Goal: Transaction & Acquisition: Purchase product/service

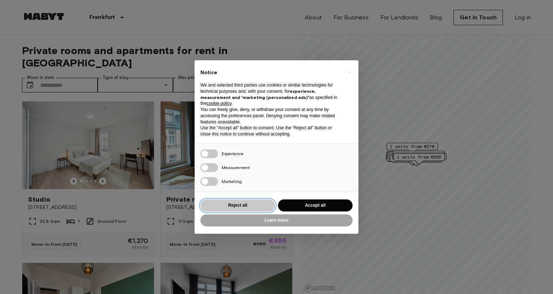
click at [223, 202] on button "Reject all" at bounding box center [237, 206] width 75 height 12
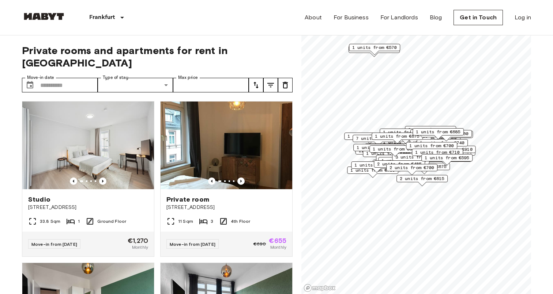
click at [256, 81] on icon "tune" at bounding box center [256, 85] width 9 height 9
click at [262, 98] on li "Lowest price" at bounding box center [285, 99] width 73 height 13
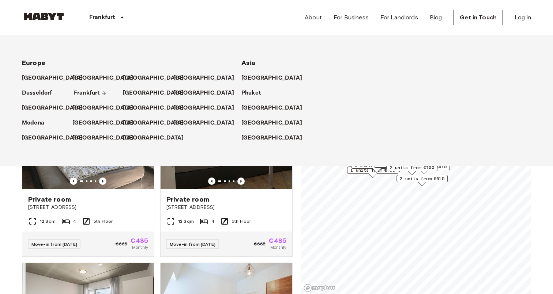
click at [86, 94] on p "Frankfurt" at bounding box center [87, 93] width 26 height 9
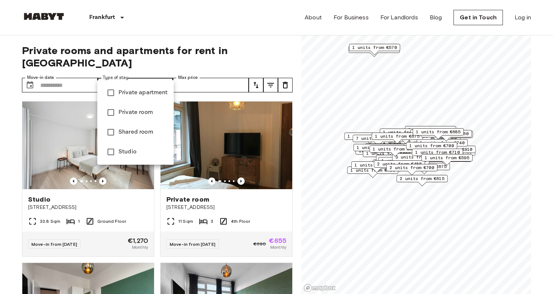
click at [196, 75] on div at bounding box center [276, 147] width 553 height 294
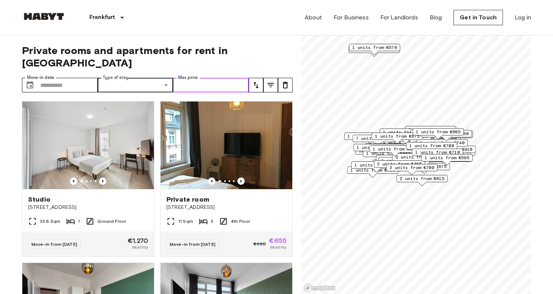
click at [196, 78] on input "Max price" at bounding box center [211, 85] width 76 height 15
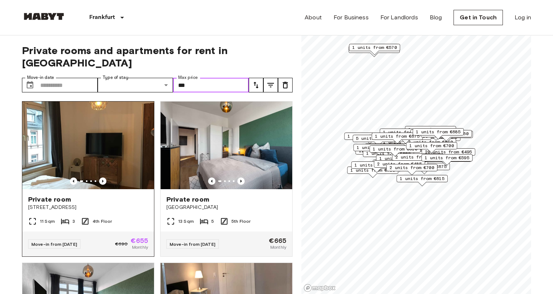
click at [104, 165] on img at bounding box center [88, 146] width 132 height 88
type input "***"
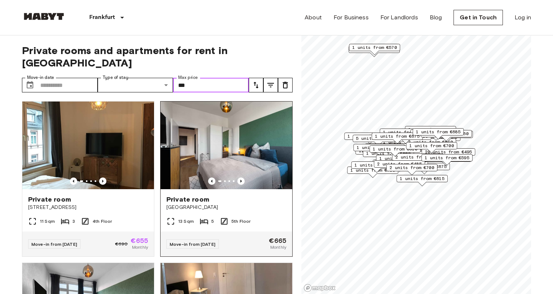
click at [250, 124] on img at bounding box center [227, 146] width 132 height 88
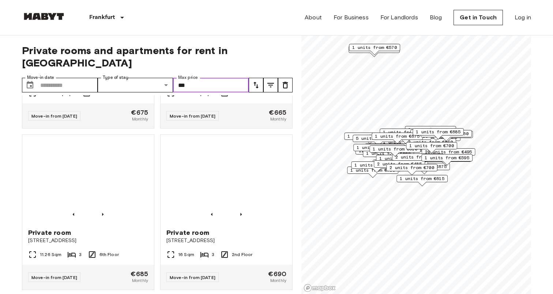
scroll to position [952, 0]
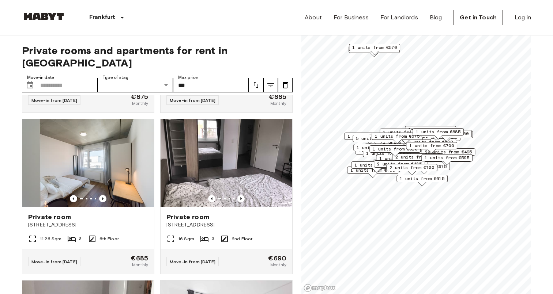
click at [255, 81] on icon "tune" at bounding box center [256, 85] width 9 height 9
click at [264, 103] on li "Lowest price" at bounding box center [285, 99] width 73 height 13
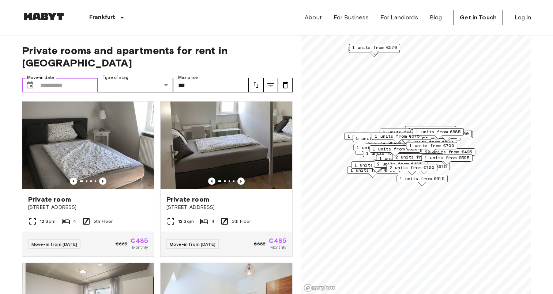
click at [59, 78] on input "Move-in date" at bounding box center [68, 85] width 57 height 15
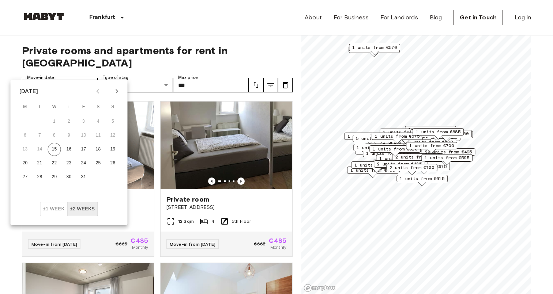
click at [118, 91] on icon "Next month" at bounding box center [117, 91] width 3 height 4
click at [99, 120] on button "1" at bounding box center [98, 121] width 13 height 13
type input "**********"
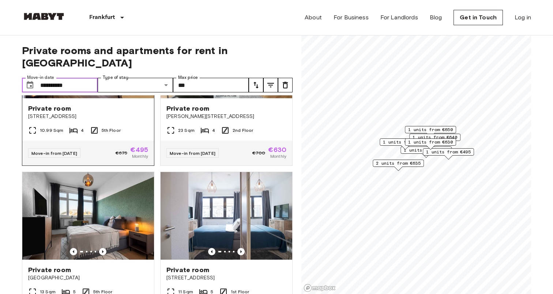
scroll to position [27, 0]
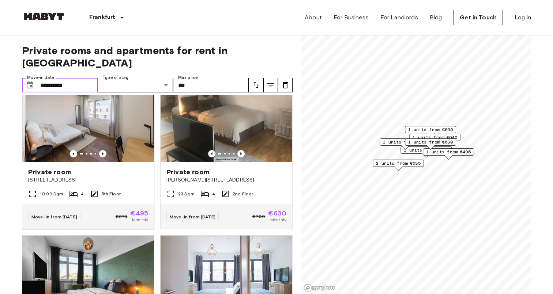
click at [106, 116] on img at bounding box center [88, 118] width 132 height 88
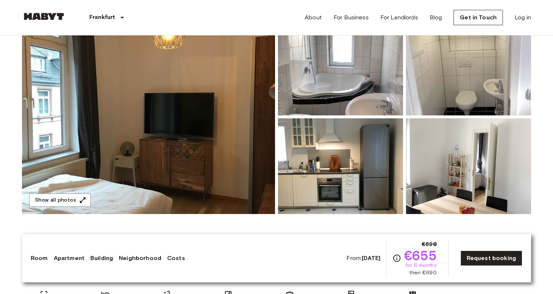
scroll to position [64, 0]
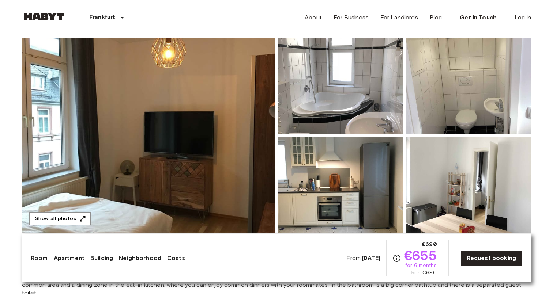
click at [134, 139] on img at bounding box center [148, 135] width 253 height 195
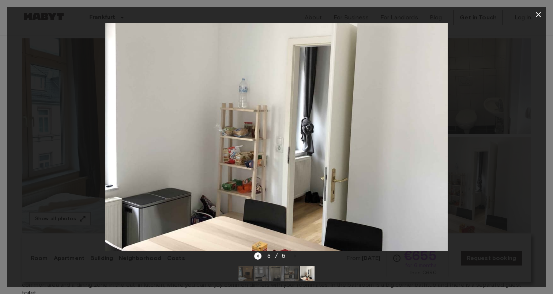
click at [477, 140] on div at bounding box center [276, 137] width 538 height 230
click at [540, 10] on icon "button" at bounding box center [538, 14] width 9 height 9
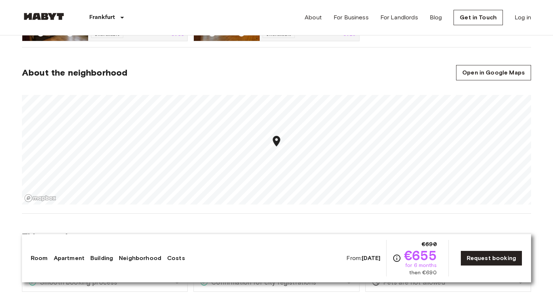
scroll to position [446, 0]
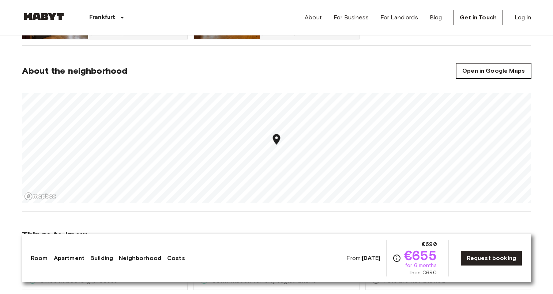
click at [493, 63] on link "Open in Google Maps" at bounding box center [493, 70] width 75 height 15
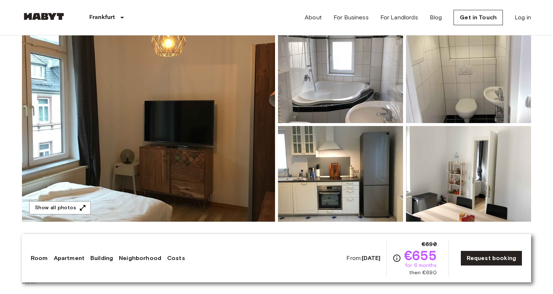
scroll to position [74, 0]
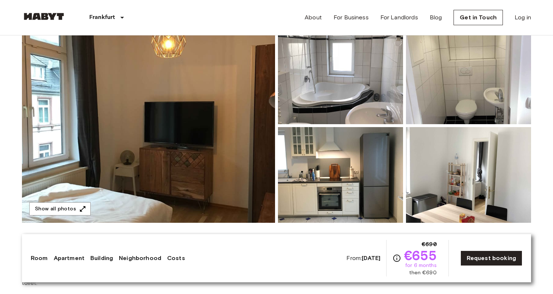
click at [212, 157] on img at bounding box center [148, 126] width 253 height 195
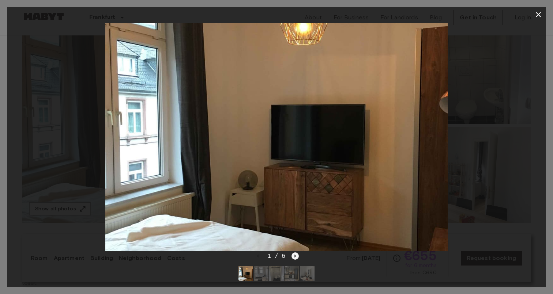
click at [295, 256] on icon "Next image" at bounding box center [295, 256] width 1 height 3
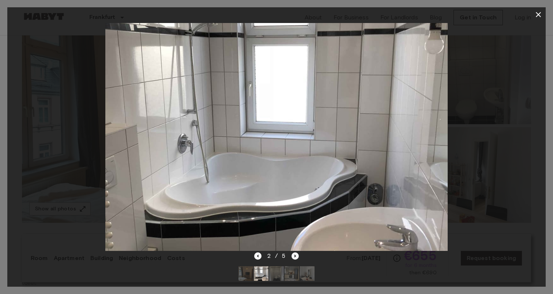
click at [295, 256] on icon "Next image" at bounding box center [295, 256] width 1 height 3
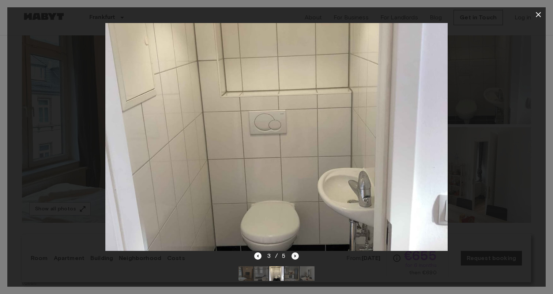
click at [295, 256] on icon "Next image" at bounding box center [295, 256] width 1 height 3
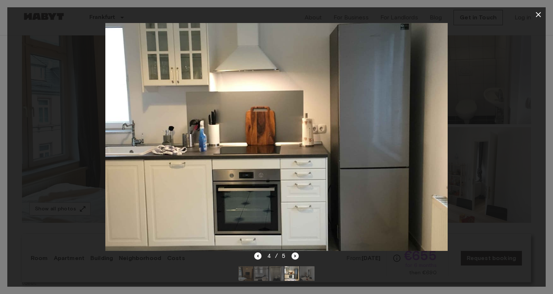
click at [295, 256] on icon "Next image" at bounding box center [295, 256] width 1 height 3
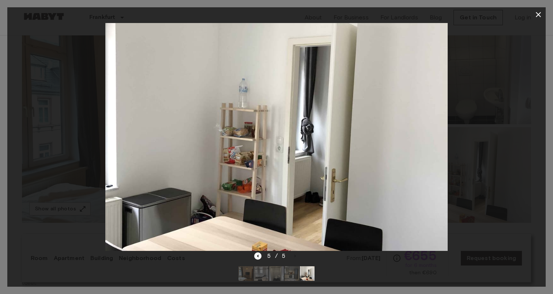
click at [538, 15] on icon "button" at bounding box center [538, 14] width 9 height 9
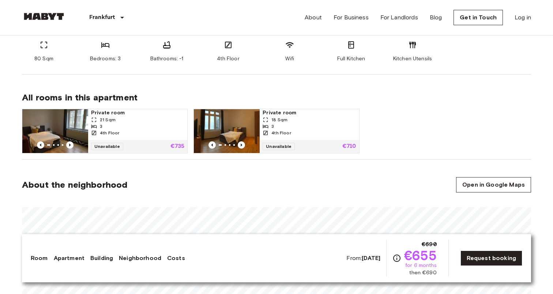
scroll to position [345, 0]
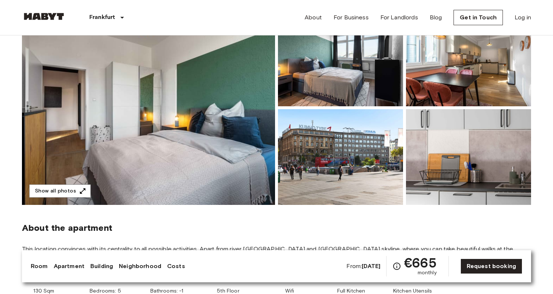
scroll to position [89, 0]
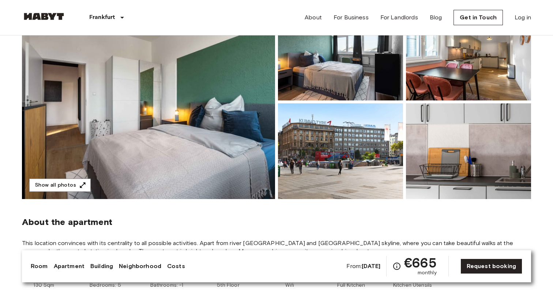
click at [208, 119] on img at bounding box center [148, 102] width 253 height 195
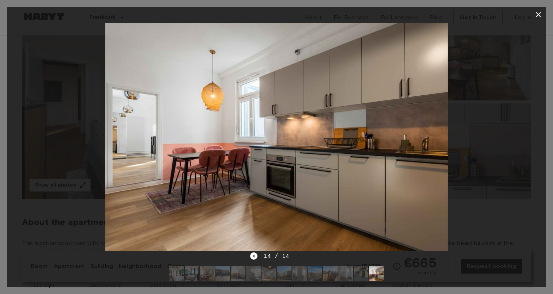
click at [538, 15] on icon "button" at bounding box center [538, 14] width 9 height 9
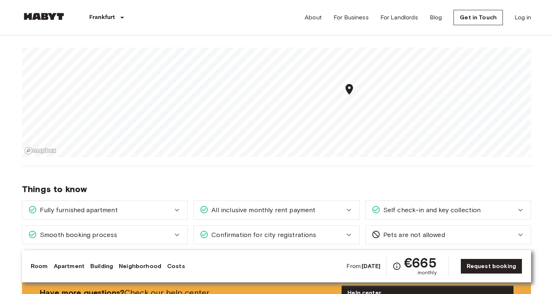
scroll to position [543, 0]
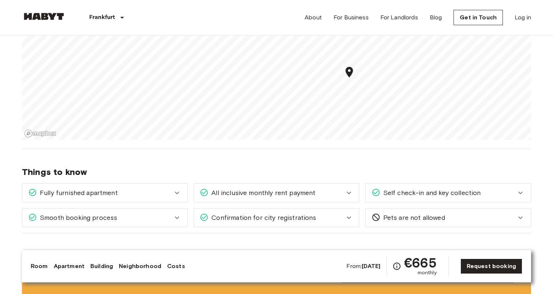
click at [174, 193] on icon at bounding box center [177, 193] width 9 height 9
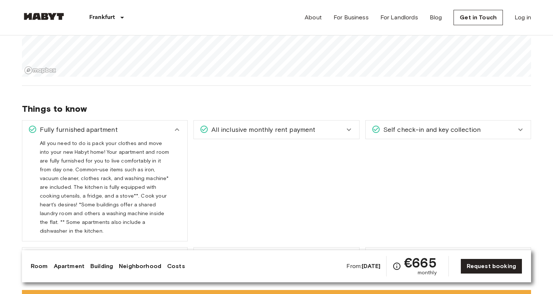
scroll to position [612, 0]
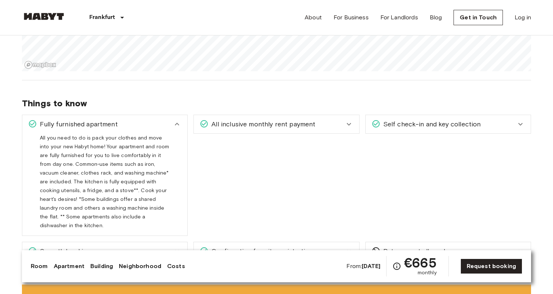
click at [349, 121] on icon at bounding box center [349, 124] width 9 height 9
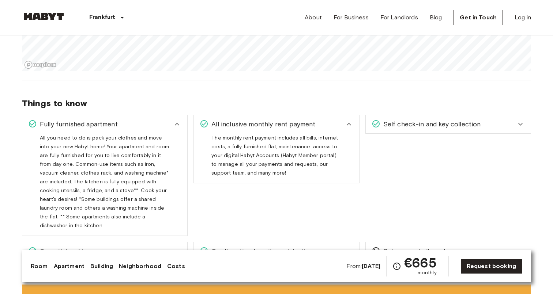
click at [517, 124] on icon at bounding box center [520, 124] width 9 height 9
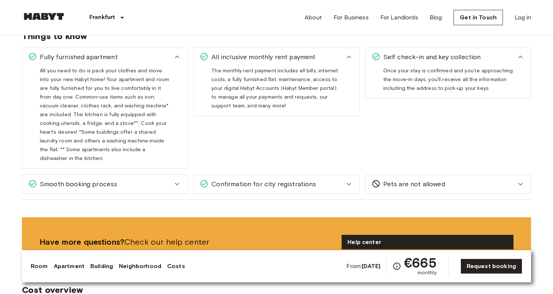
scroll to position [683, 0]
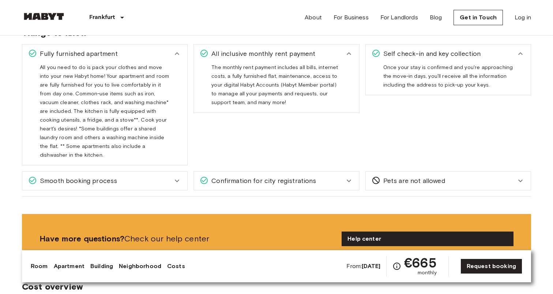
click at [177, 180] on icon at bounding box center [177, 181] width 4 height 3
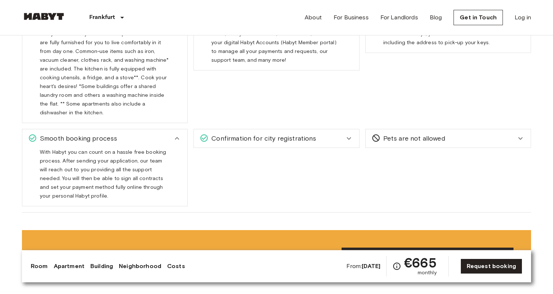
scroll to position [732, 0]
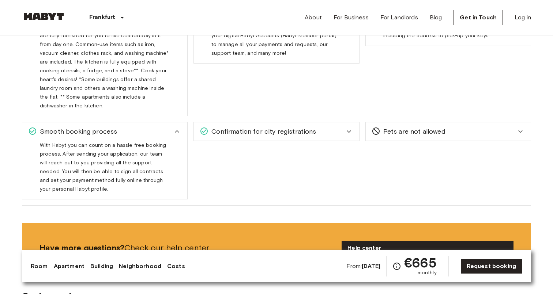
click at [346, 127] on icon at bounding box center [349, 131] width 9 height 9
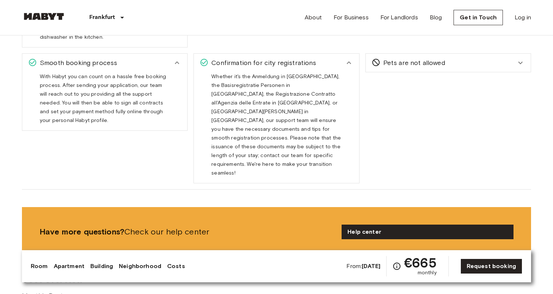
scroll to position [800, 0]
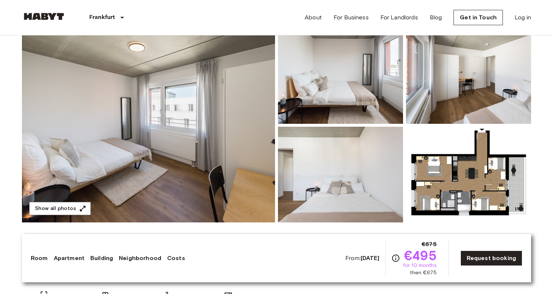
scroll to position [103, 0]
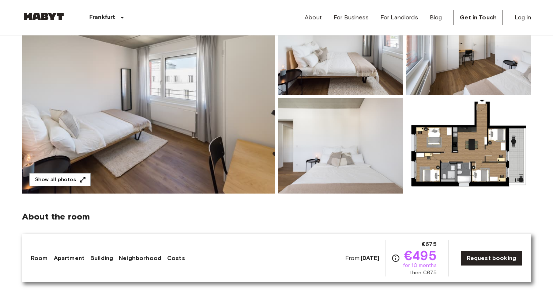
click at [193, 93] on img at bounding box center [148, 96] width 253 height 195
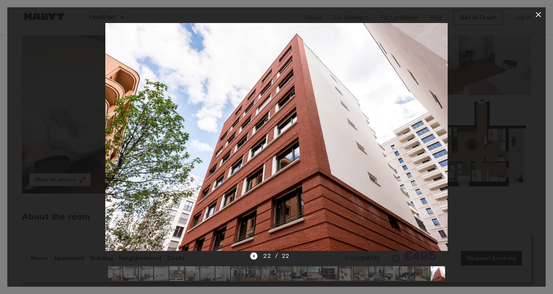
click at [540, 20] on button "button" at bounding box center [538, 14] width 15 height 15
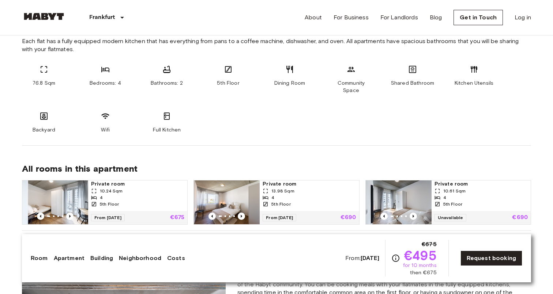
scroll to position [406, 0]
